Goal: Information Seeking & Learning: Find specific fact

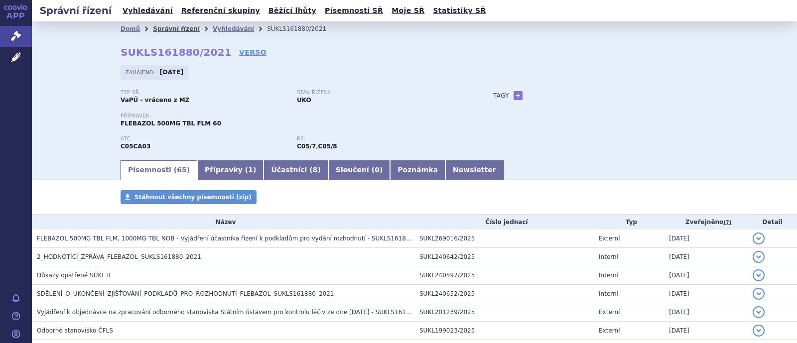
click at [175, 31] on link "Správní řízení" at bounding box center [176, 28] width 47 height 7
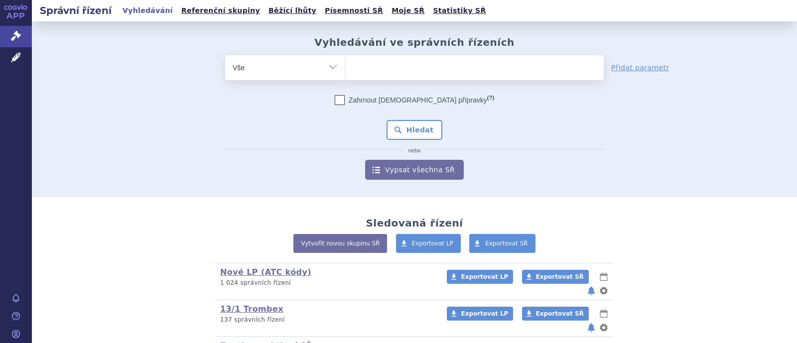
click at [313, 65] on select "Vše Spisová značka Typ SŘ Přípravek/SUKL kód Účastník/Držitel" at bounding box center [285, 66] width 120 height 22
click at [359, 65] on ul at bounding box center [474, 65] width 258 height 21
click at [345, 65] on select at bounding box center [345, 67] width 0 height 25
type input "al"
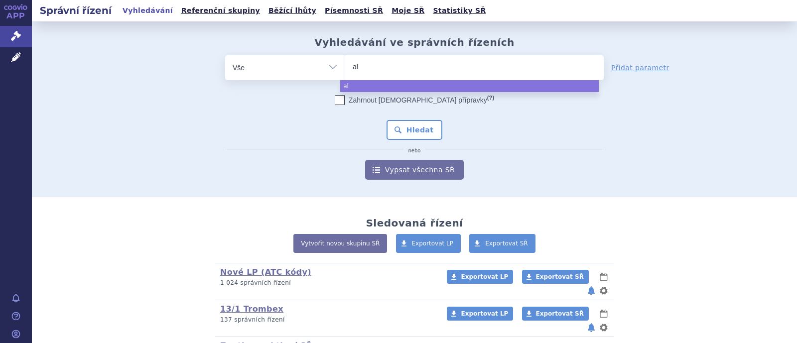
type input "alv"
type input "alve"
type input "alvesc"
type input "[MEDICAL_DATA]"
select select "[MEDICAL_DATA]"
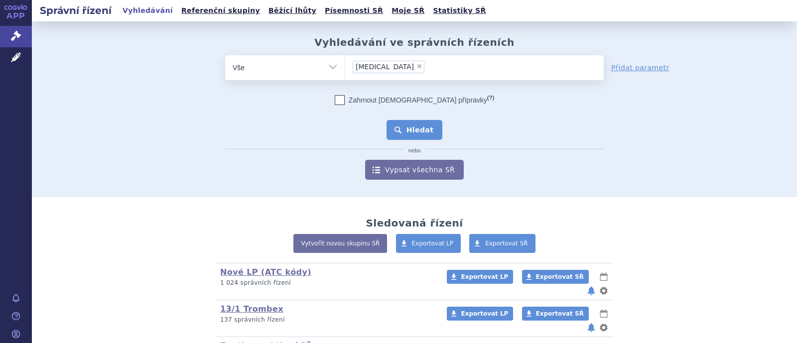
click at [423, 128] on button "Hledat" at bounding box center [414, 130] width 56 height 20
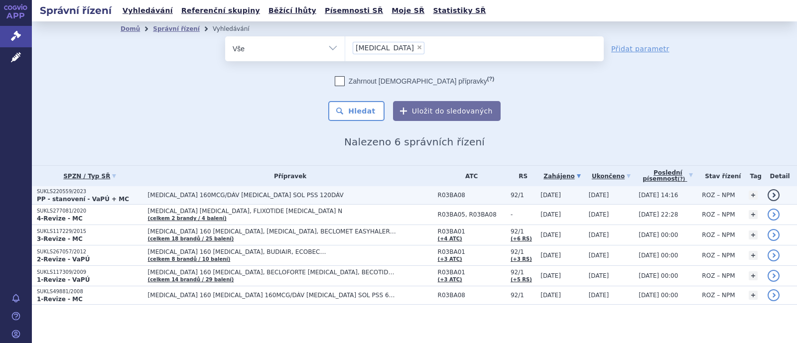
click at [438, 193] on span "R03BA08" at bounding box center [472, 195] width 68 height 7
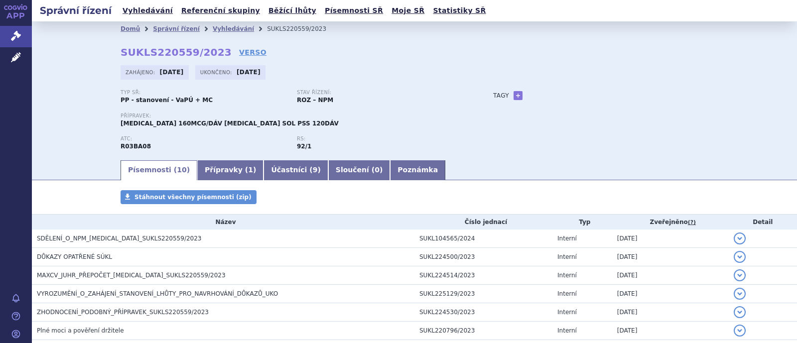
click at [208, 176] on link "Přípravky ( 1 )" at bounding box center [230, 170] width 66 height 20
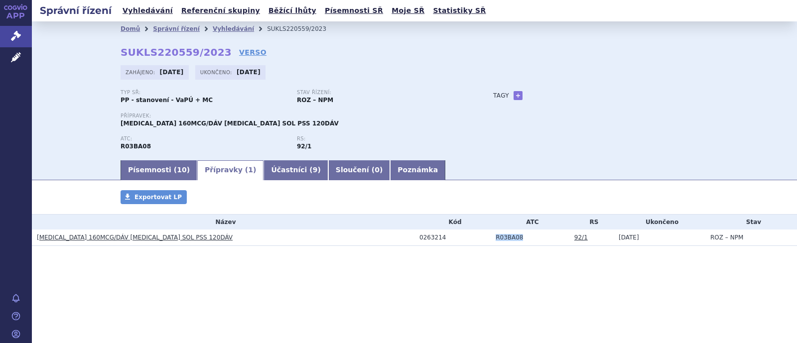
drag, startPoint x: 518, startPoint y: 240, endPoint x: 487, endPoint y: 239, distance: 31.4
click at [487, 239] on tr "ALVESCO 160MCG/DÁV INH SOL PSS 120DÁV 0263214 R03BA08 92/1 31.10.2023 ROZ – NPM" at bounding box center [414, 238] width 765 height 16
copy tr "R03BA08"
click at [224, 30] on link "Vyhledávání" at bounding box center [233, 28] width 41 height 7
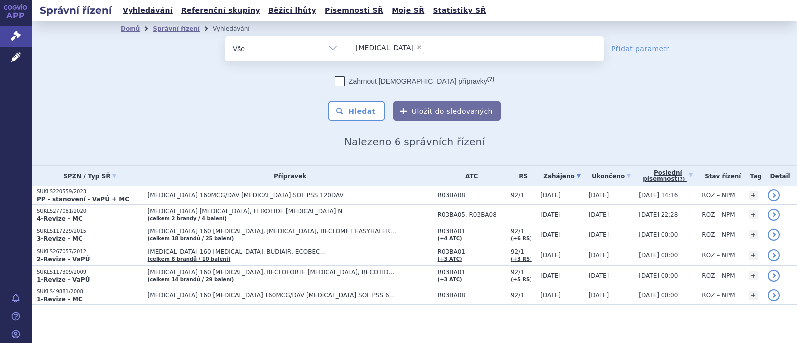
click at [416, 48] on span "×" at bounding box center [419, 47] width 6 height 6
click at [345, 48] on select "alvesco" at bounding box center [345, 48] width 0 height 25
select select
click at [332, 50] on select "Vše Spisová značka Typ SŘ Přípravek/SUKL kód Účastník/Držitel" at bounding box center [285, 47] width 120 height 22
select select "filter-atc-group"
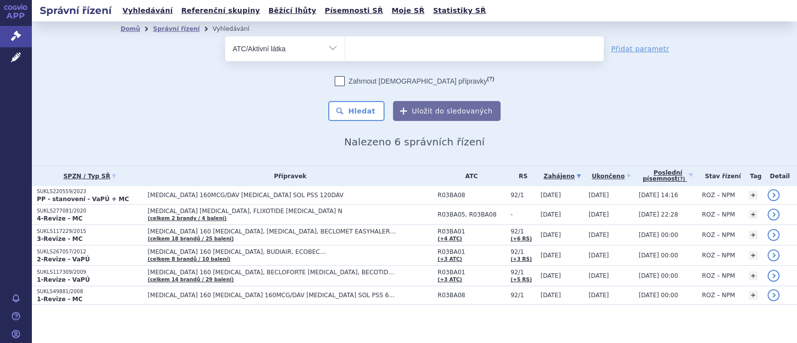
click at [225, 36] on select "Vše Spisová značka Typ SŘ Přípravek/SUKL kód Účastník/Držitel" at bounding box center [285, 47] width 120 height 22
click at [372, 49] on ul at bounding box center [474, 46] width 258 height 21
click at [345, 49] on select at bounding box center [345, 48] width 0 height 25
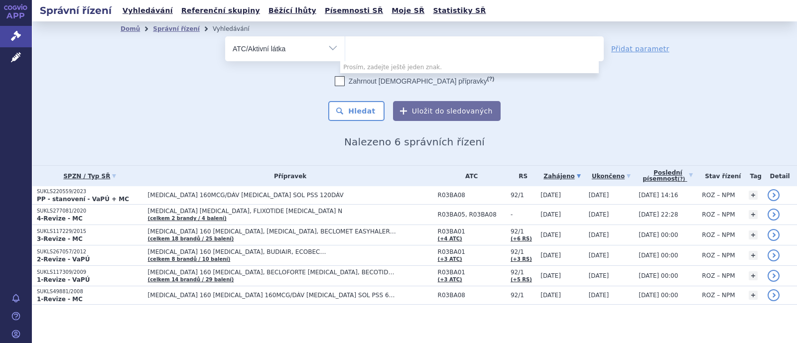
paste input "R03BA08"
type input "R03BA08"
select select "R03BA08"
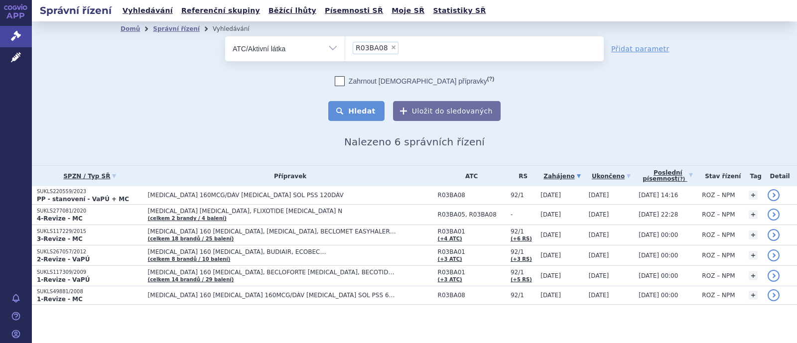
click at [367, 109] on button "Hledat" at bounding box center [356, 111] width 56 height 20
